Goal: Find specific page/section

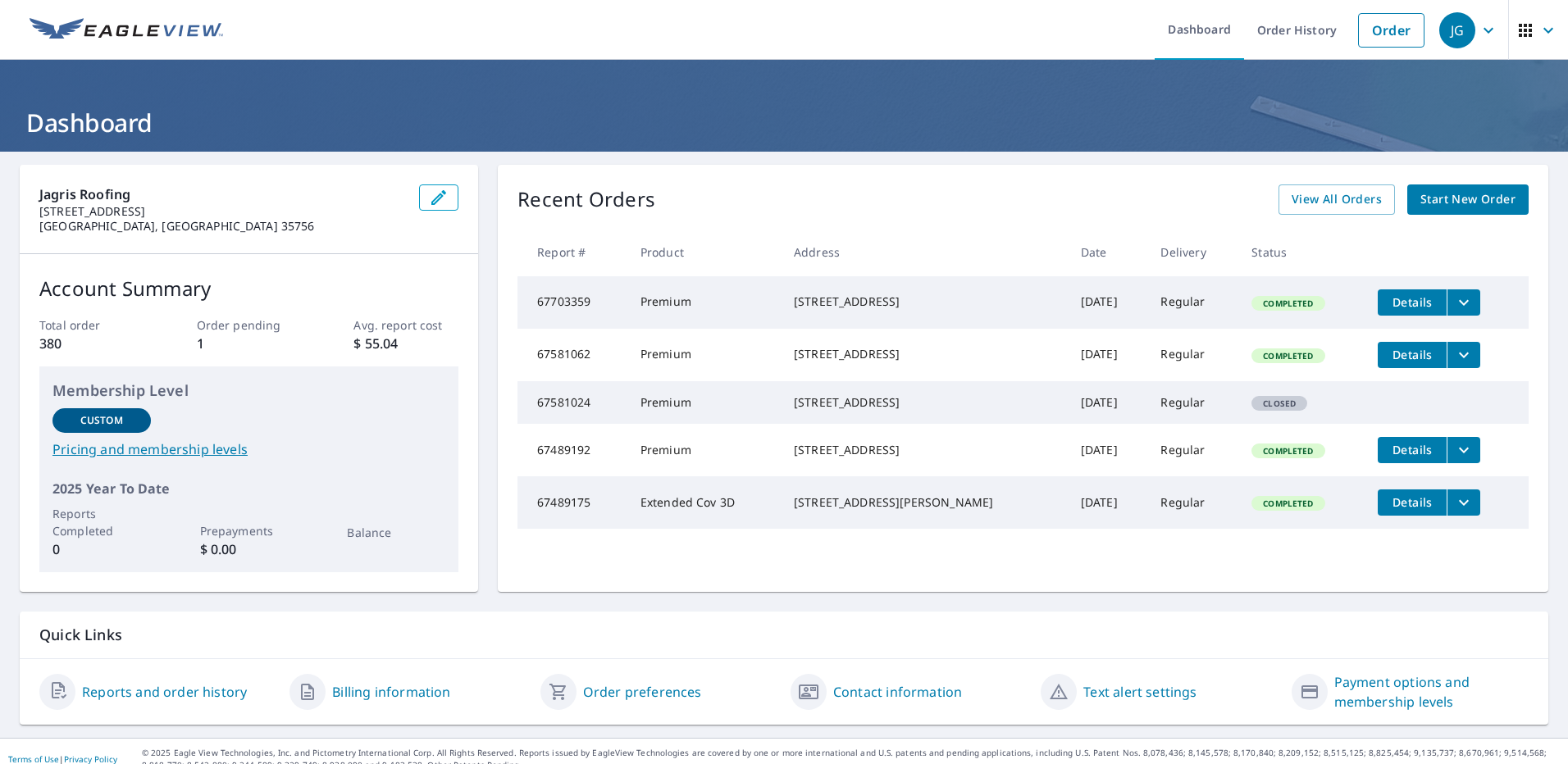
drag, startPoint x: 804, startPoint y: 352, endPoint x: 916, endPoint y: 358, distance: 112.2
click at [921, 358] on td "[STREET_ADDRESS]" at bounding box center [924, 355] width 287 height 53
drag, startPoint x: 916, startPoint y: 358, endPoint x: 886, endPoint y: 361, distance: 30.1
drag, startPoint x: 811, startPoint y: 475, endPoint x: 908, endPoint y: 475, distance: 97.0
click at [908, 458] on div "[STREET_ADDRESS]" at bounding box center [924, 450] width 261 height 16
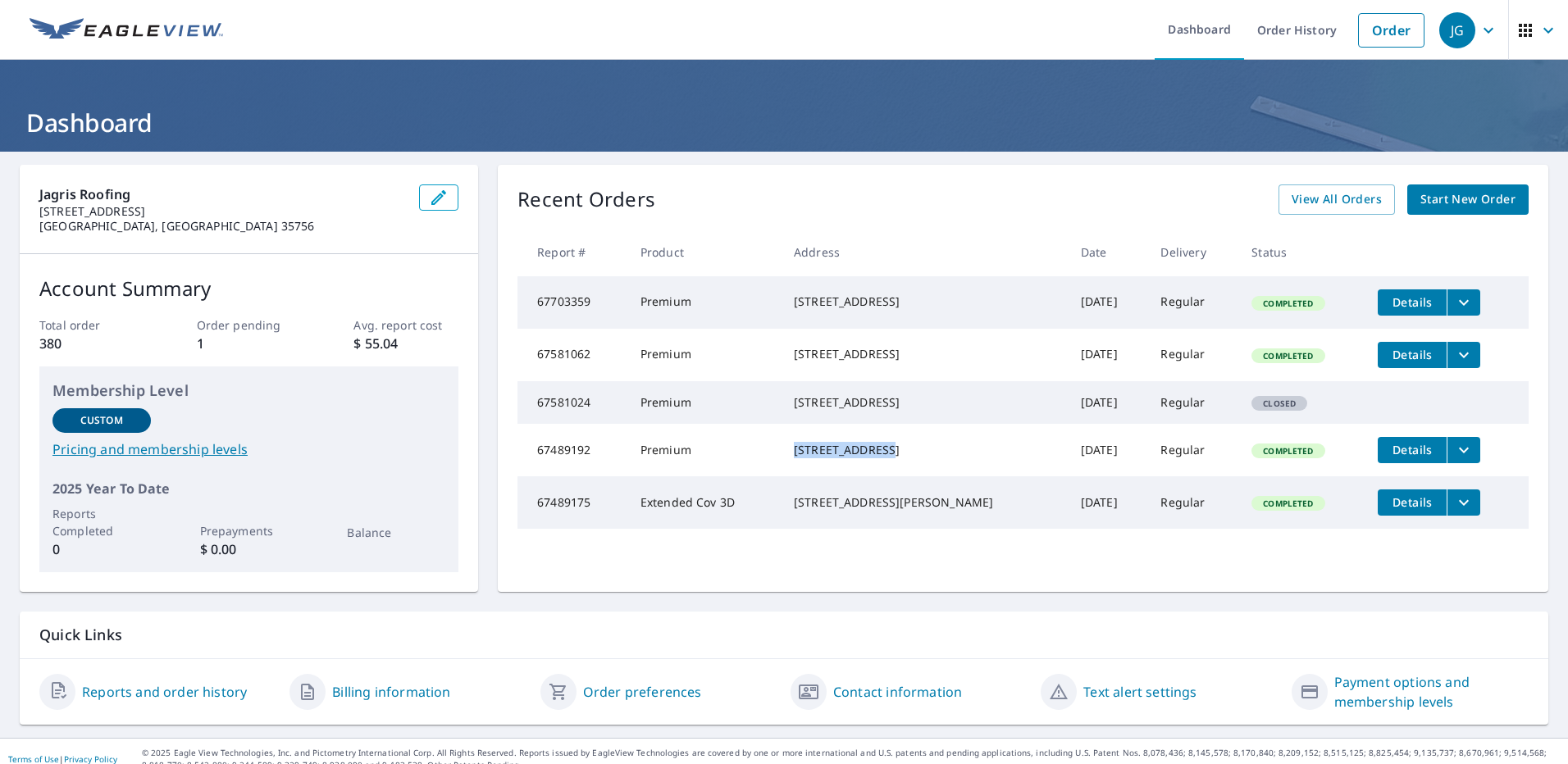
drag, startPoint x: 908, startPoint y: 475, endPoint x: 871, endPoint y: 473, distance: 37.1
copy div "[STREET_ADDRESS]"
drag, startPoint x: 857, startPoint y: 477, endPoint x: 807, endPoint y: 482, distance: 50.2
click at [807, 458] on div "[STREET_ADDRESS]" at bounding box center [924, 450] width 261 height 16
drag, startPoint x: 802, startPoint y: 534, endPoint x: 889, endPoint y: 533, distance: 87.0
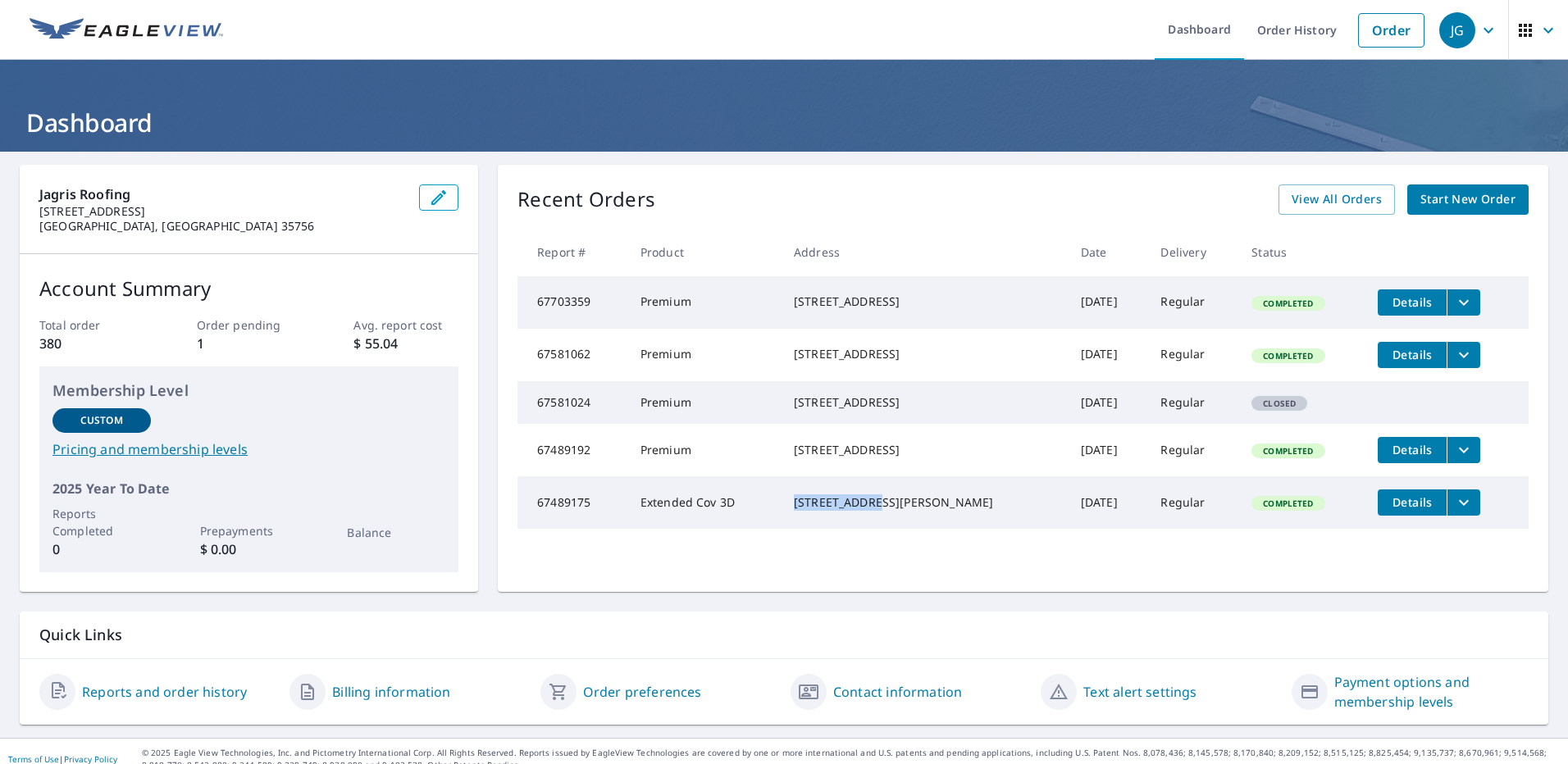
click at [889, 529] on td "[STREET_ADDRESS][PERSON_NAME]" at bounding box center [924, 503] width 287 height 53
drag, startPoint x: 889, startPoint y: 533, endPoint x: 851, endPoint y: 528, distance: 38.3
copy div "[STREET_ADDRESS]"
drag, startPoint x: 802, startPoint y: 472, endPoint x: 907, endPoint y: 471, distance: 105.0
click at [907, 471] on td "[STREET_ADDRESS]" at bounding box center [924, 450] width 287 height 53
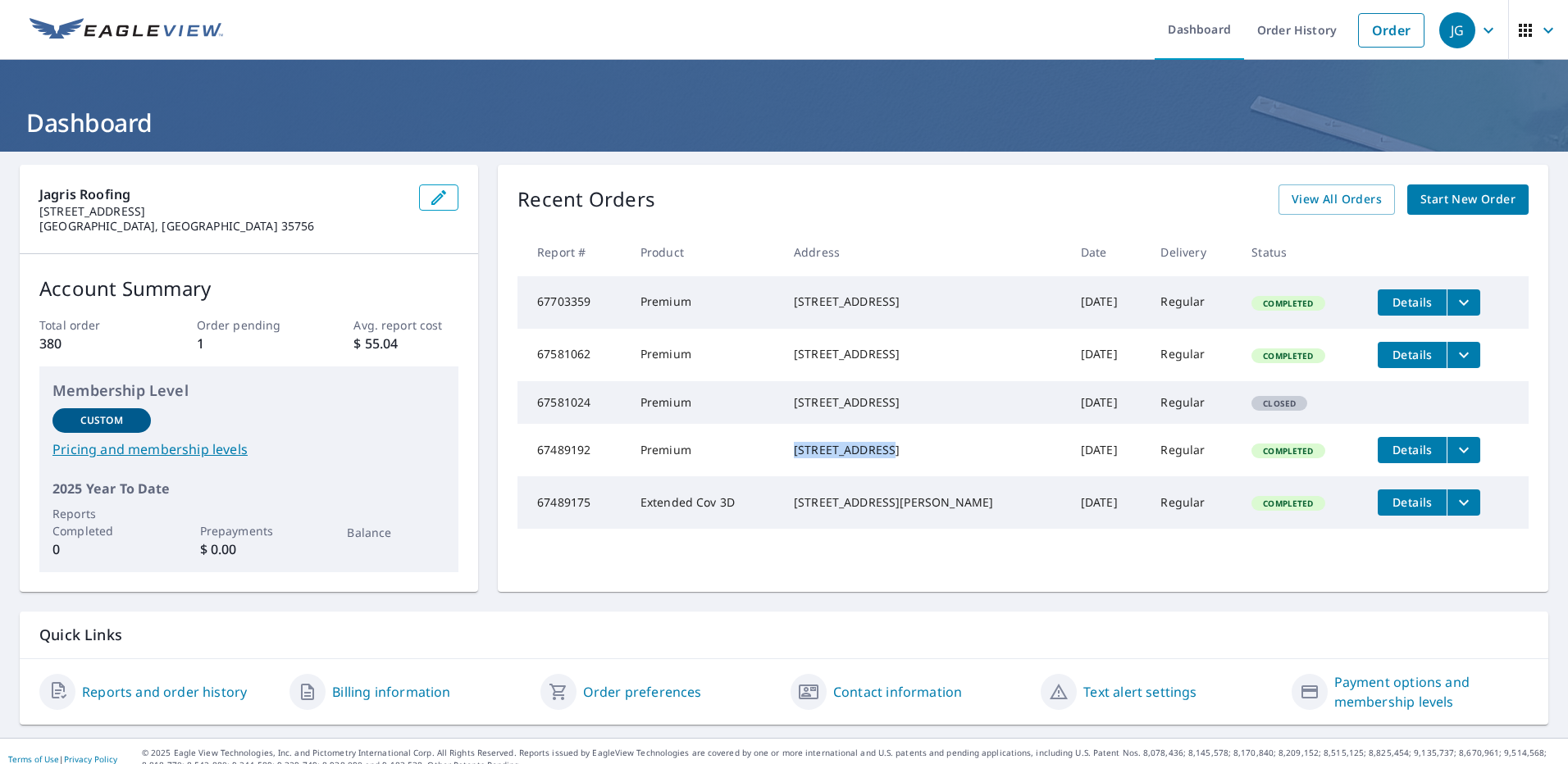
drag, startPoint x: 907, startPoint y: 471, endPoint x: 844, endPoint y: 480, distance: 63.6
copy div "[STREET_ADDRESS]"
